Goal: Transaction & Acquisition: Obtain resource

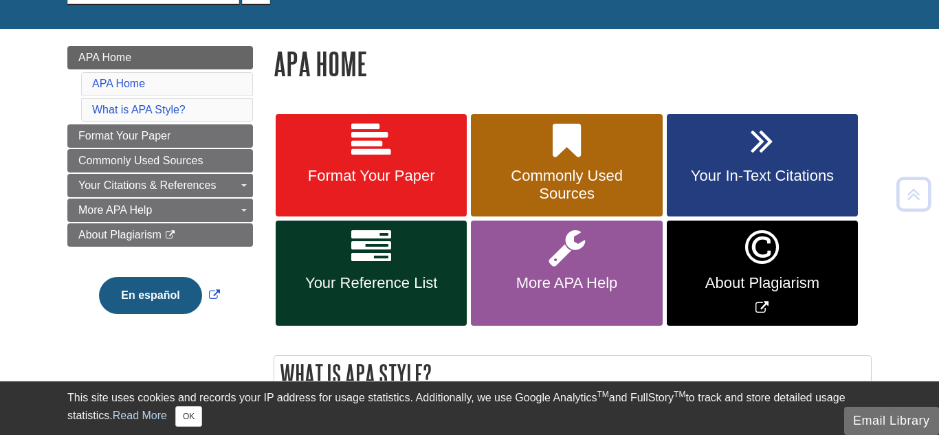
scroll to position [160, 0]
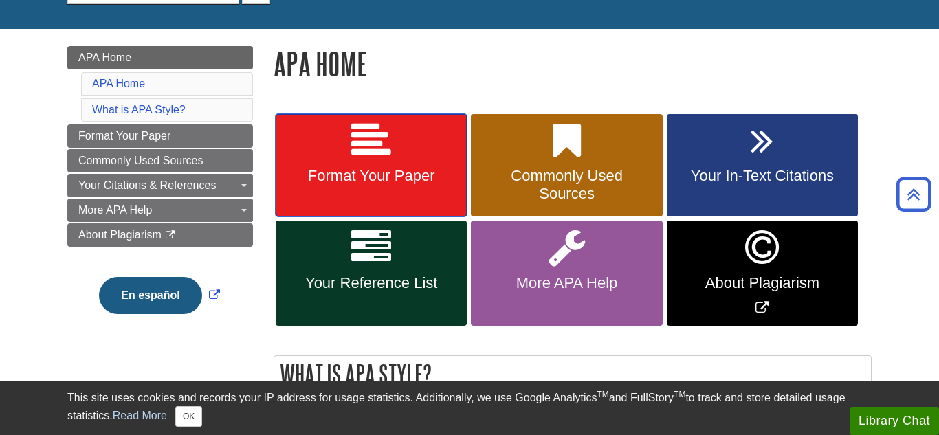
click at [398, 139] on link "Format Your Paper" at bounding box center [371, 165] width 191 height 103
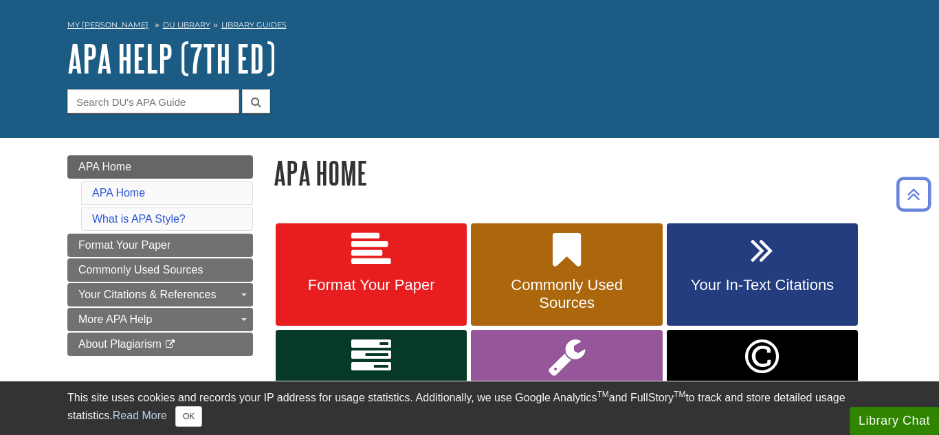
scroll to position [43, 0]
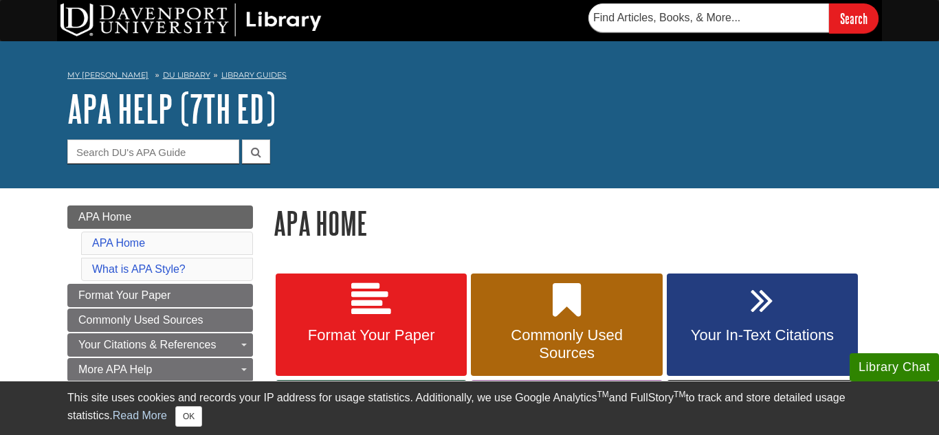
scroll to position [105, 0]
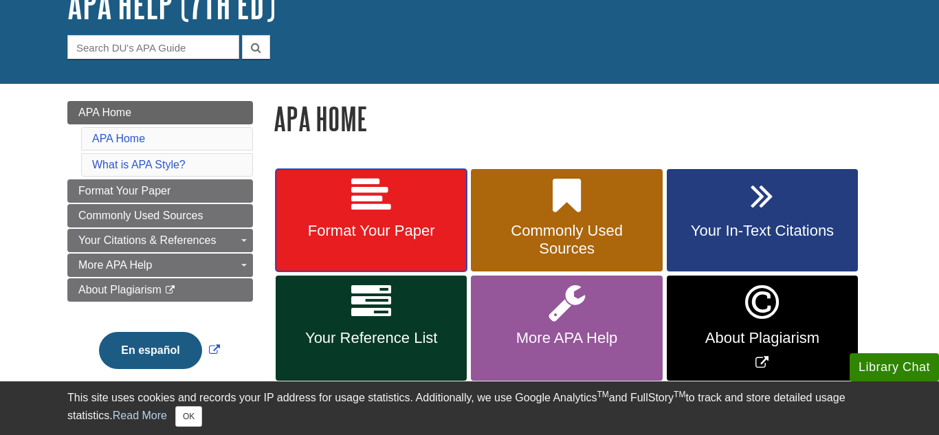
click at [364, 221] on link "Format Your Paper" at bounding box center [371, 220] width 191 height 103
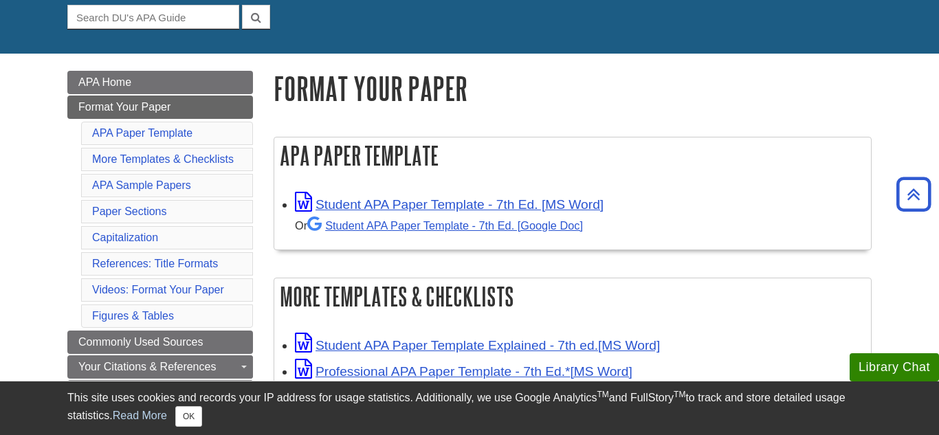
scroll to position [133, 0]
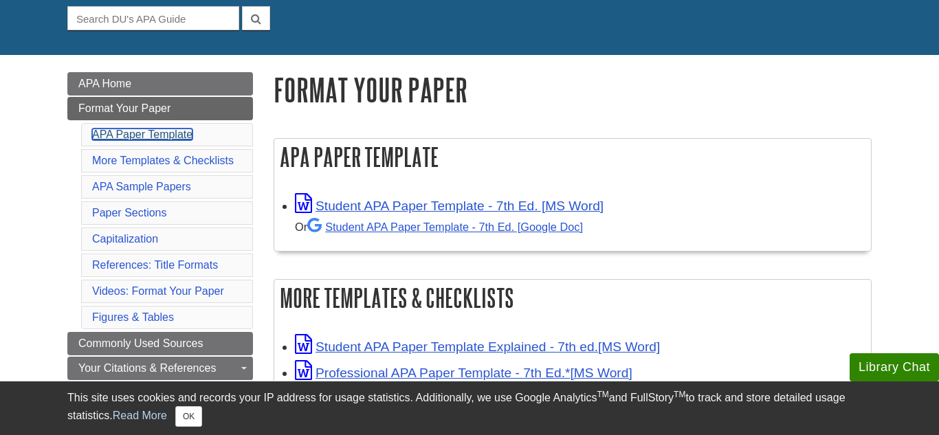
click at [168, 135] on link "APA Paper Template" at bounding box center [142, 135] width 100 height 12
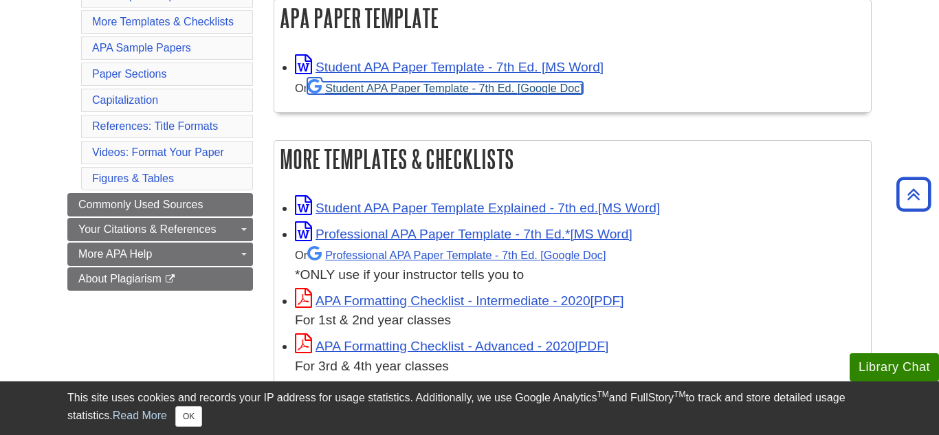
click at [428, 89] on link "Student APA Paper Template - 7th Ed. [Google Doc]" at bounding box center [445, 88] width 276 height 12
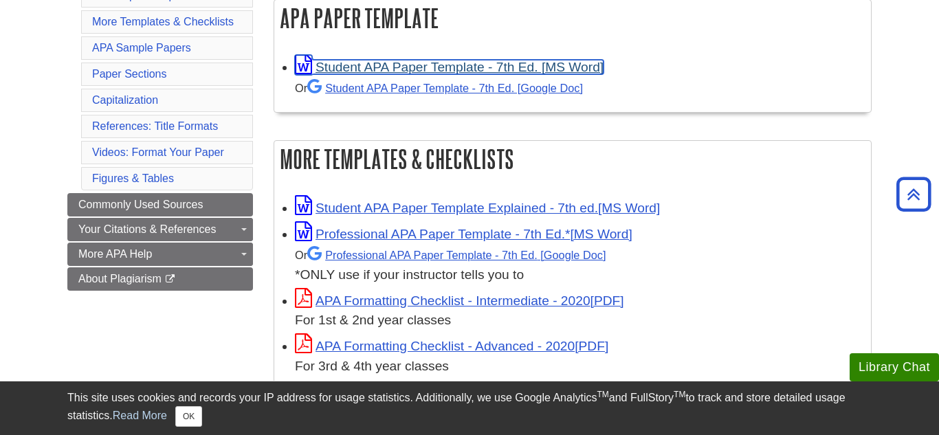
click at [448, 69] on link "Student APA Paper Template - 7th Ed. [MS Word]" at bounding box center [449, 67] width 309 height 14
click at [395, 64] on link "Student APA Paper Template - 7th Ed. [MS Word]" at bounding box center [449, 67] width 309 height 14
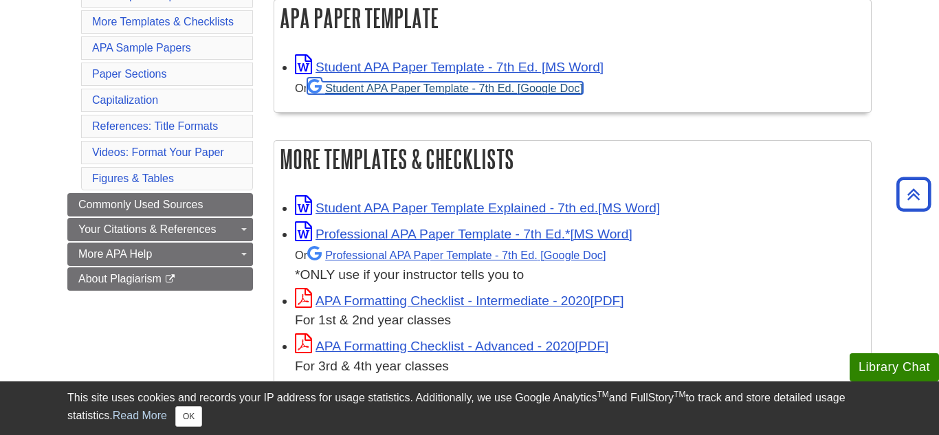
click at [412, 91] on link "Student APA Paper Template - 7th Ed. [Google Doc]" at bounding box center [445, 88] width 276 height 12
